Goal: Task Accomplishment & Management: Manage account settings

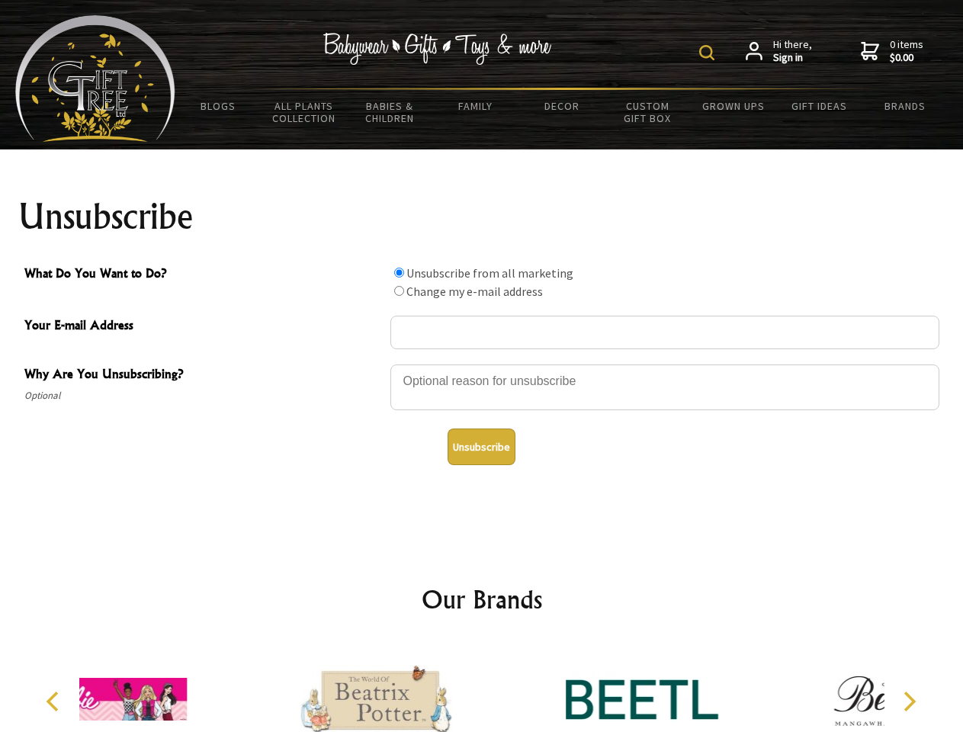
click at [709, 53] on img at bounding box center [706, 52] width 15 height 15
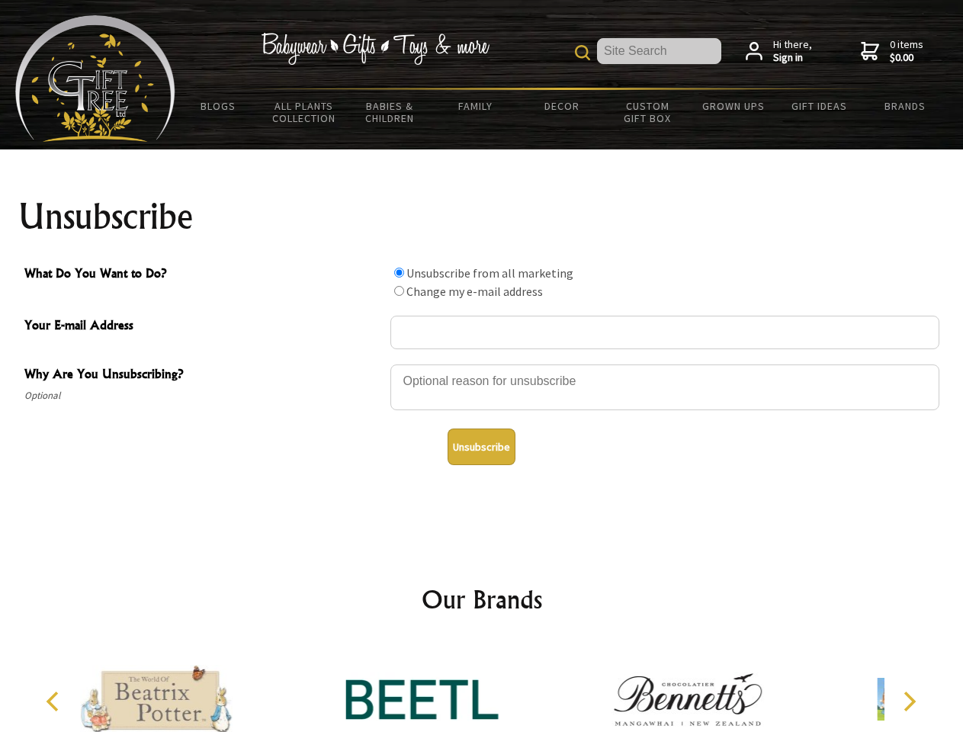
click at [482, 364] on div at bounding box center [664, 389] width 549 height 53
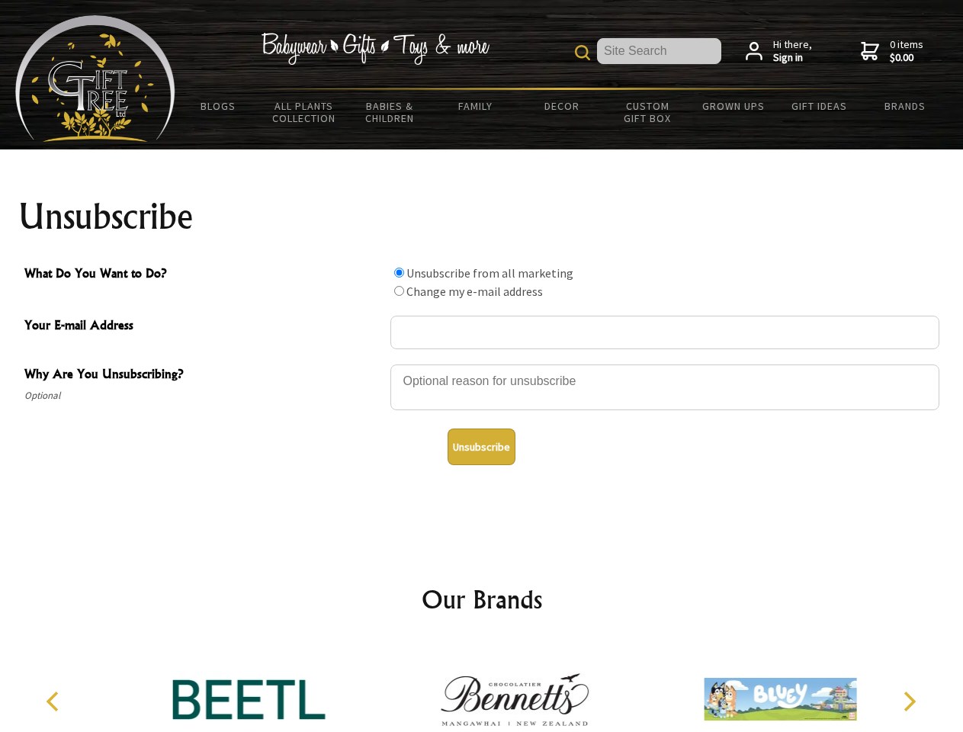
click at [399, 272] on input "What Do You Want to Do?" at bounding box center [399, 273] width 10 height 10
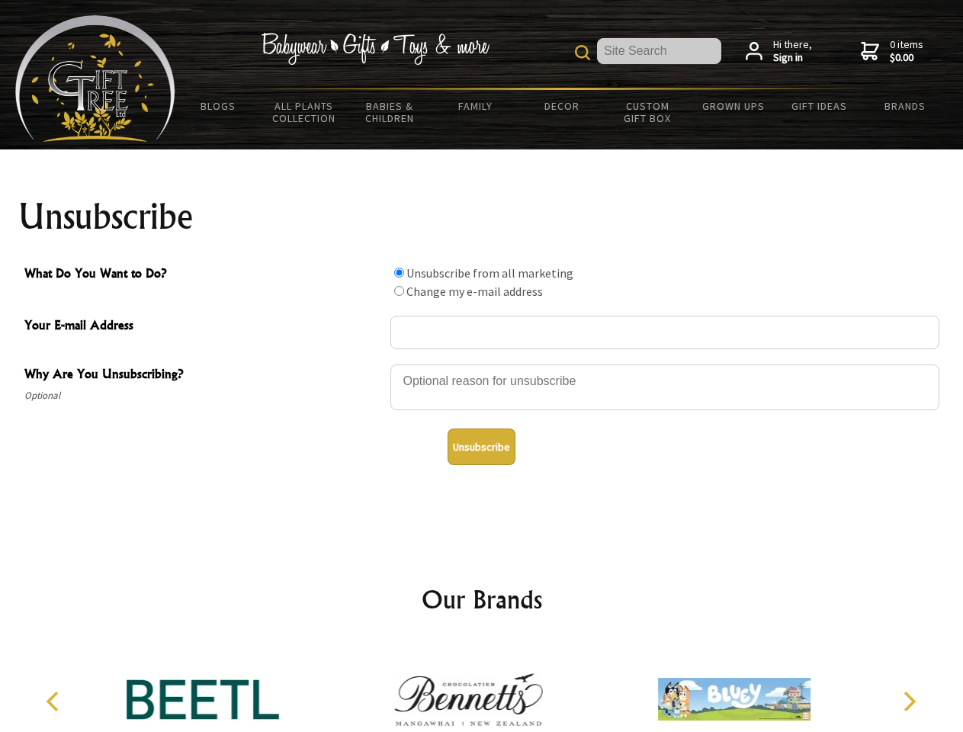
click at [399, 290] on input "What Do You Want to Do?" at bounding box center [399, 291] width 10 height 10
radio input "true"
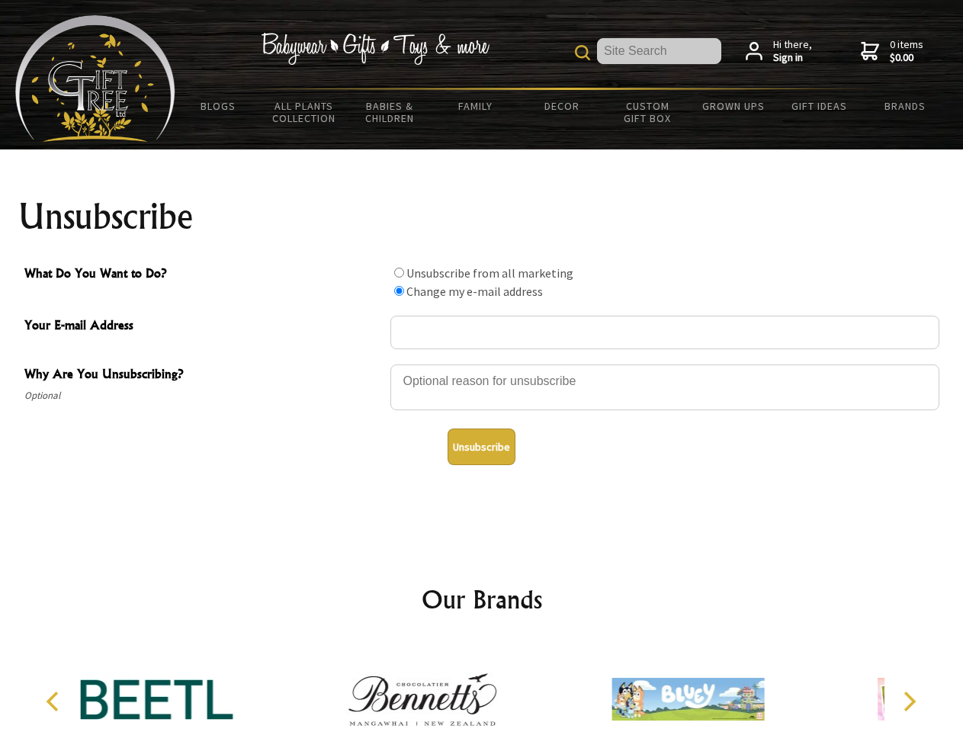
click at [481, 447] on button "Unsubscribe" at bounding box center [481, 446] width 68 height 37
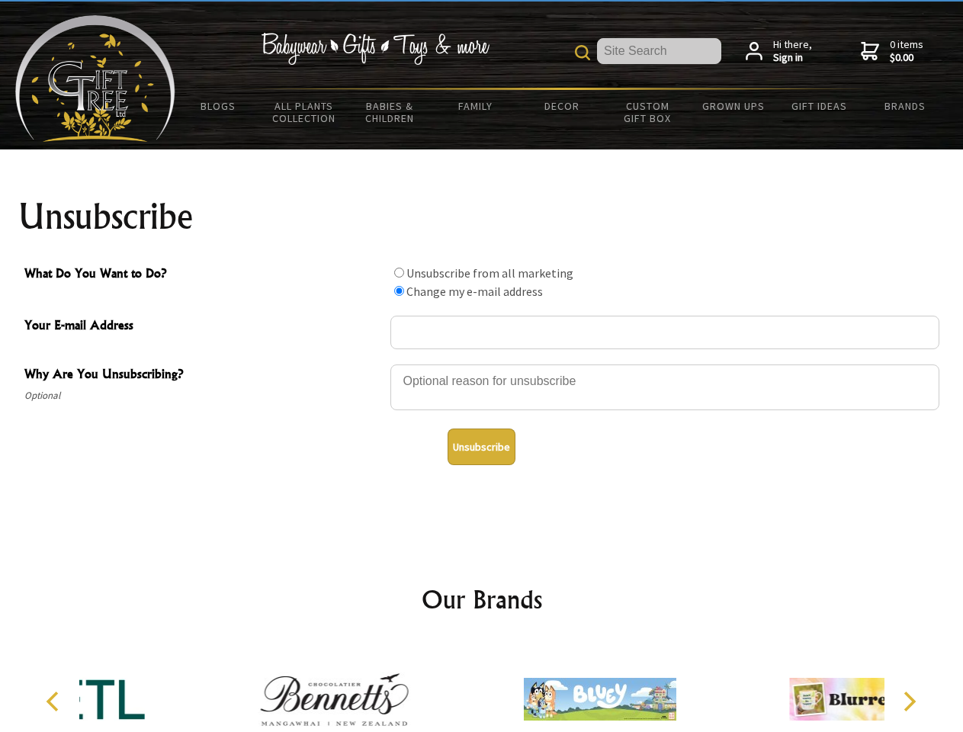
click at [482, 687] on div at bounding box center [599, 701] width 265 height 119
click at [55, 701] on icon "Previous" at bounding box center [54, 701] width 20 height 20
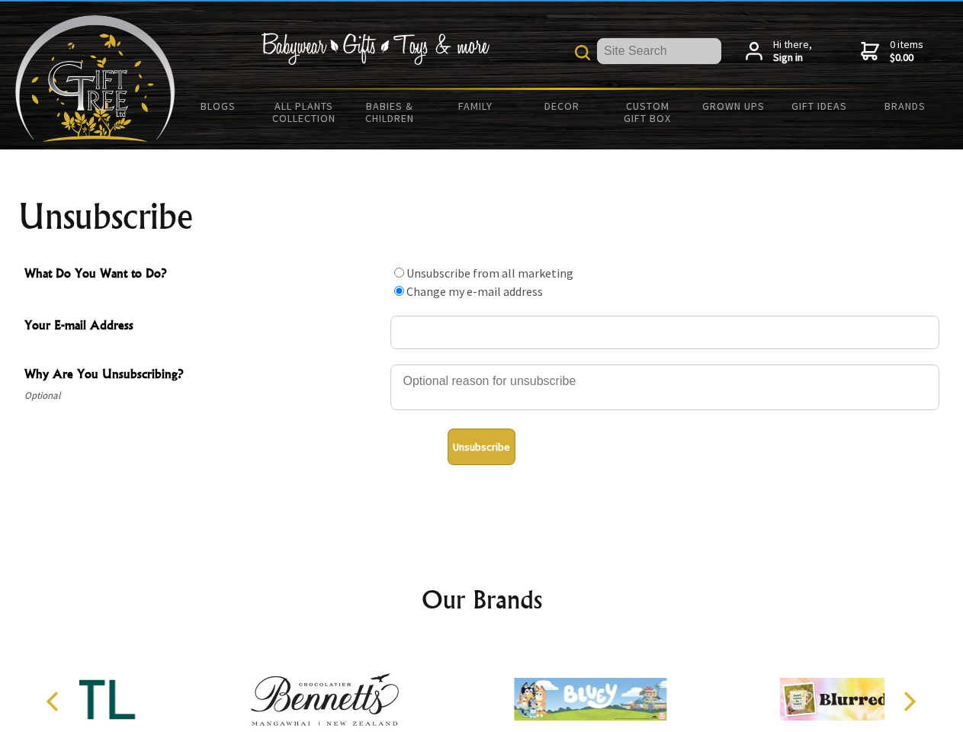
click at [909, 701] on icon "Next" at bounding box center [908, 701] width 20 height 20
